Goal: Ask a question

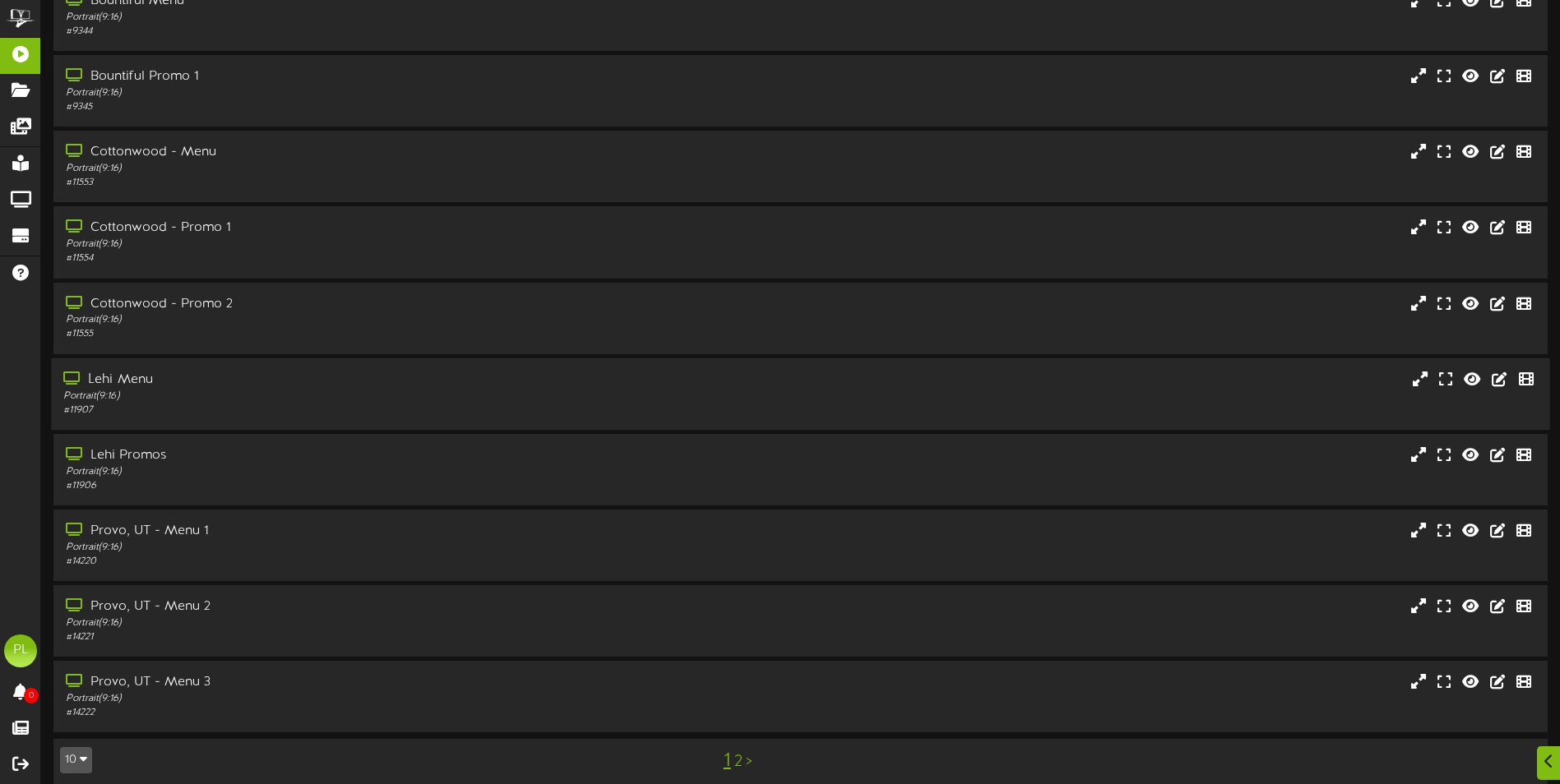
scroll to position [98, 0]
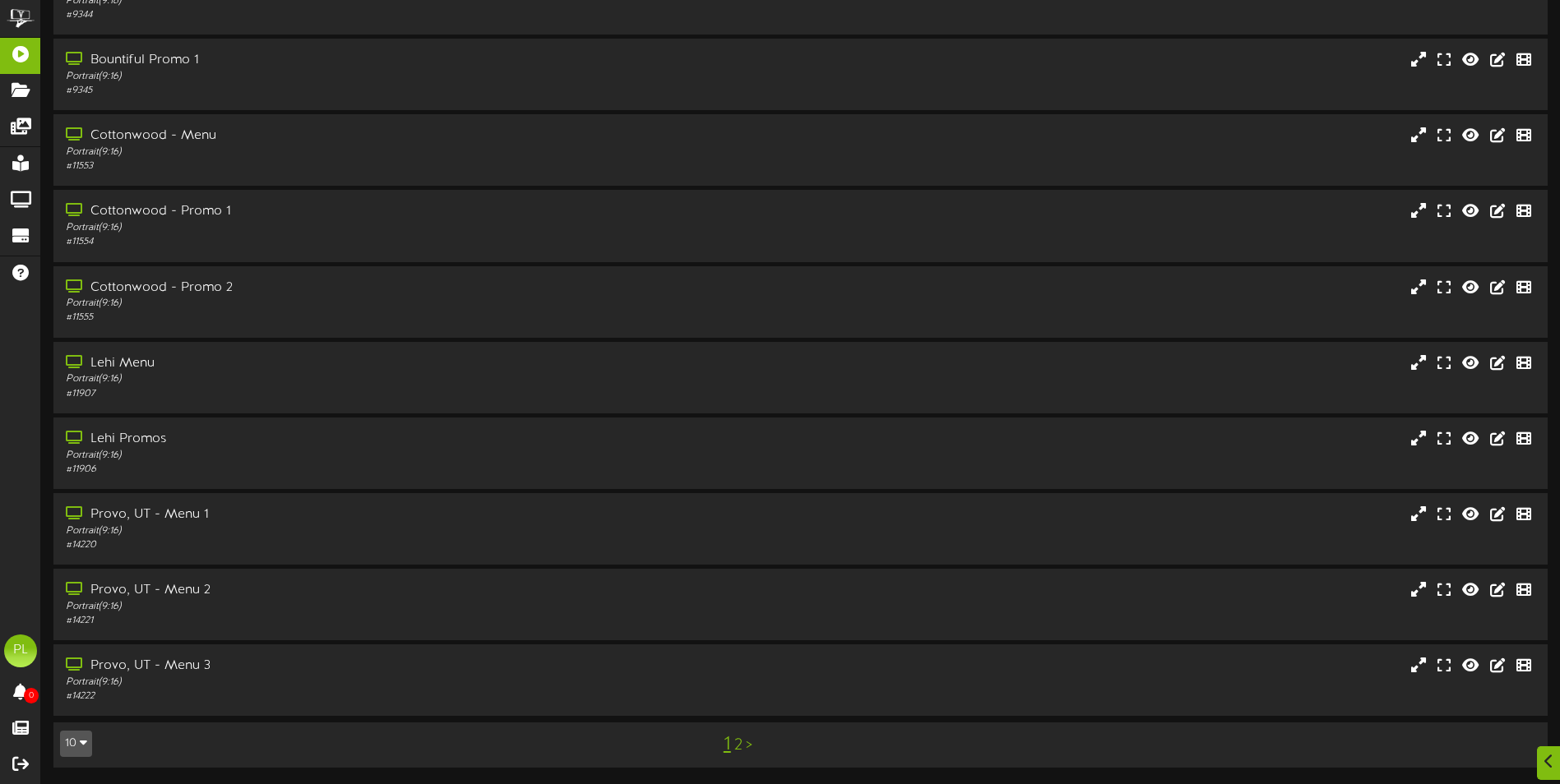
click at [746, 748] on link ">" at bounding box center [750, 745] width 7 height 18
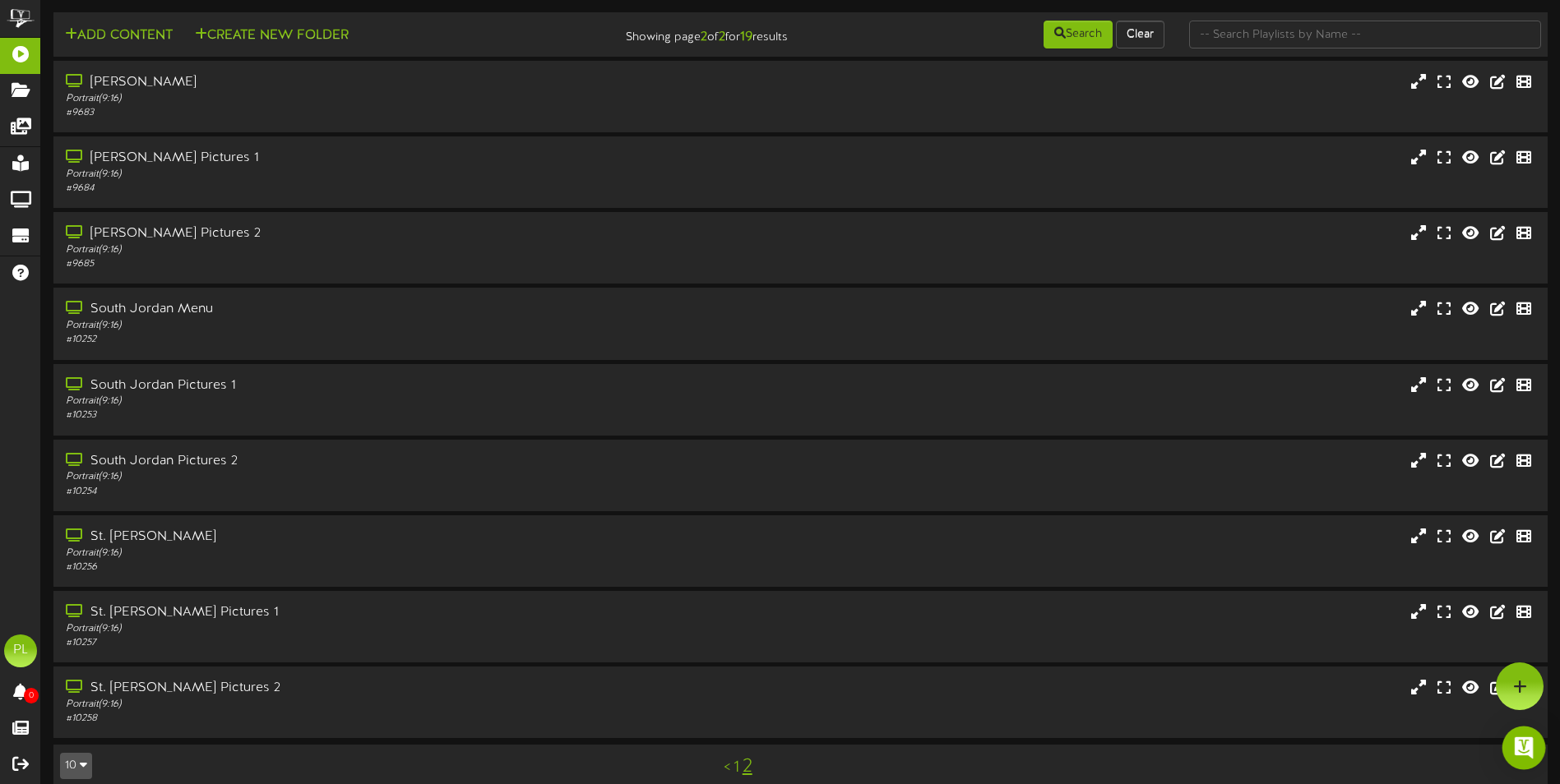
click at [1510, 748] on div "Open Intercom Messenger" at bounding box center [1524, 748] width 43 height 43
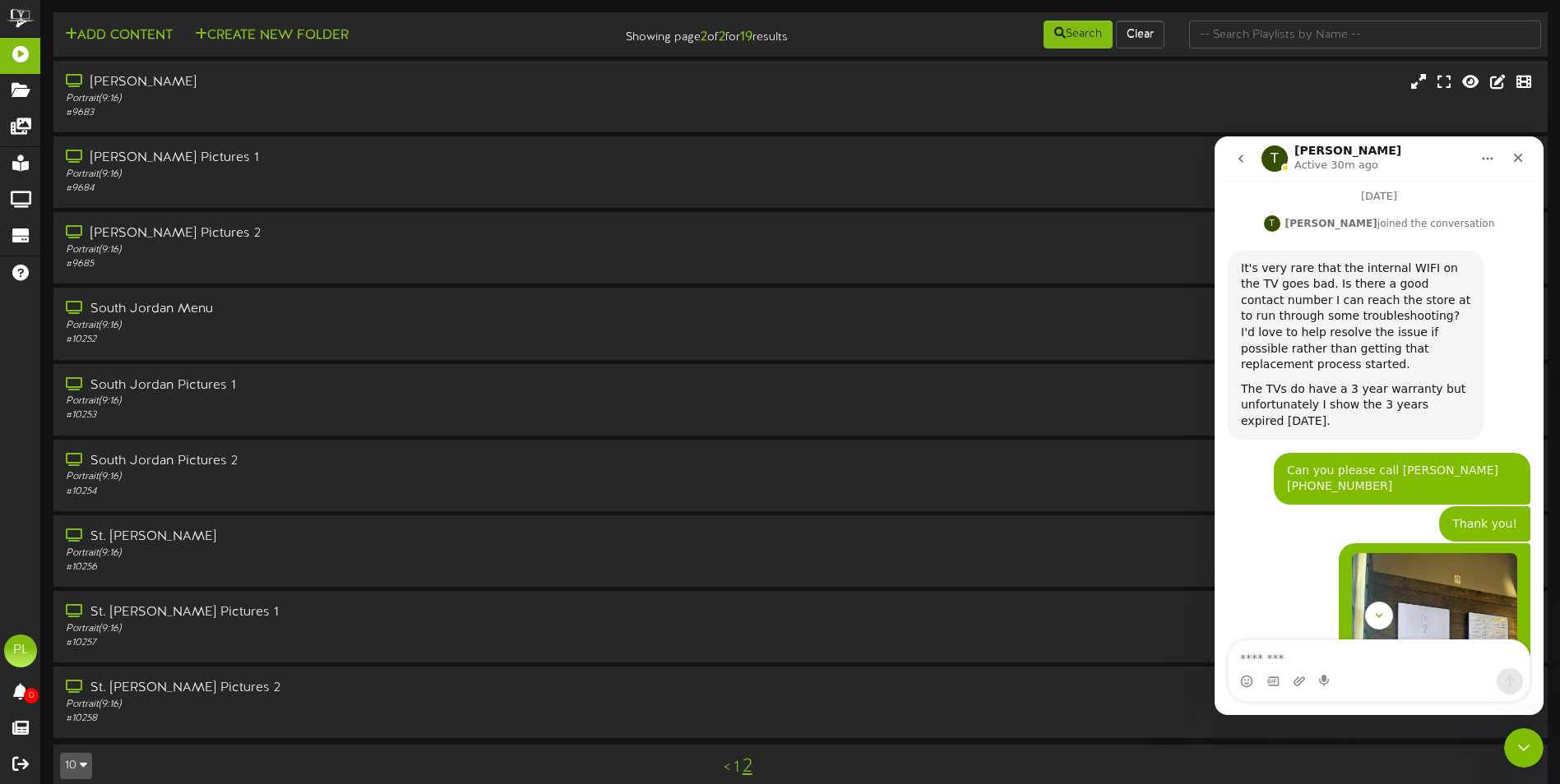
scroll to position [997, 0]
